Goal: Find specific page/section: Find specific page/section

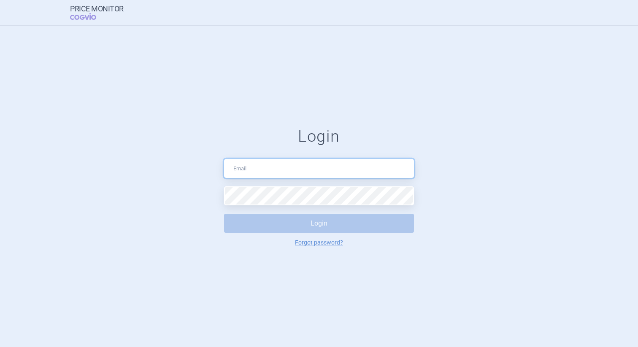
click at [310, 168] on input "text" at bounding box center [319, 168] width 190 height 19
click at [216, 72] on div "Login Login Forgot password?" at bounding box center [319, 186] width 638 height 321
click at [265, 166] on input "text" at bounding box center [319, 168] width 190 height 19
paste input "123456password"
type input "123456password"
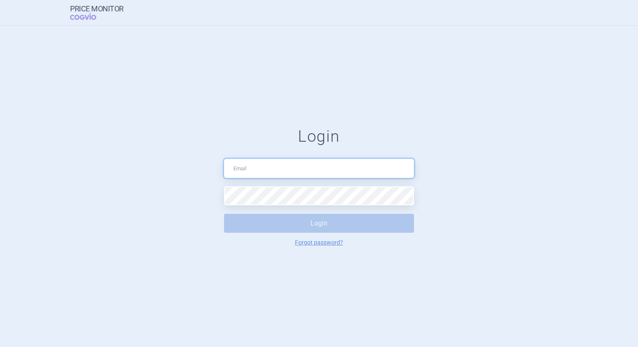
click at [286, 168] on input "text" at bounding box center [319, 168] width 190 height 19
paste input "[EMAIL_ADDRESS][PERSON_NAME][DOMAIN_NAME]"
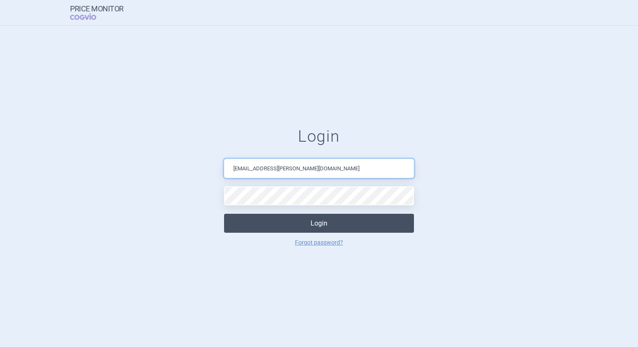
type input "[EMAIL_ADDRESS][PERSON_NAME][DOMAIN_NAME]"
click at [291, 227] on button "Login" at bounding box center [319, 223] width 190 height 19
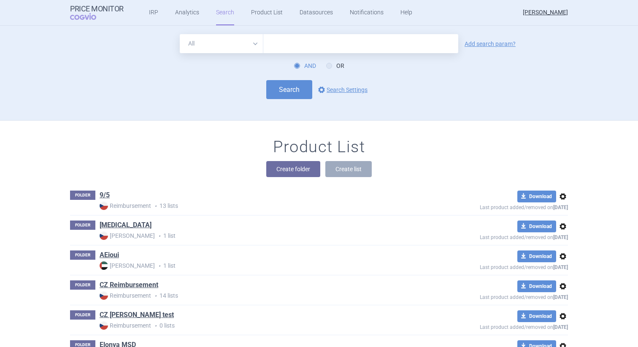
click at [303, 47] on input "text" at bounding box center [360, 43] width 195 height 19
type input "[MEDICAL_DATA]"
click at [335, 64] on label "OR" at bounding box center [335, 66] width 18 height 8
click at [335, 64] on input "OR" at bounding box center [330, 66] width 8 height 8
radio input "true"
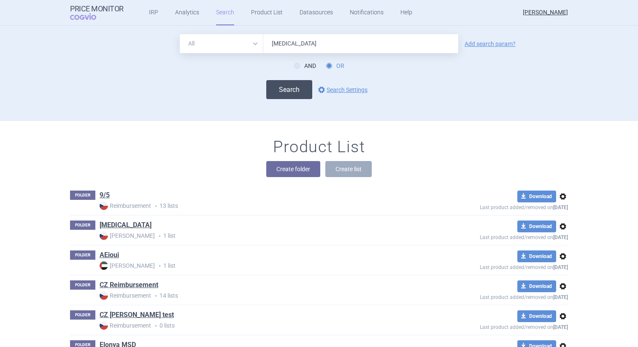
click at [292, 88] on button "Search" at bounding box center [289, 89] width 46 height 19
